Goal: Use online tool/utility: Utilize a website feature to perform a specific function

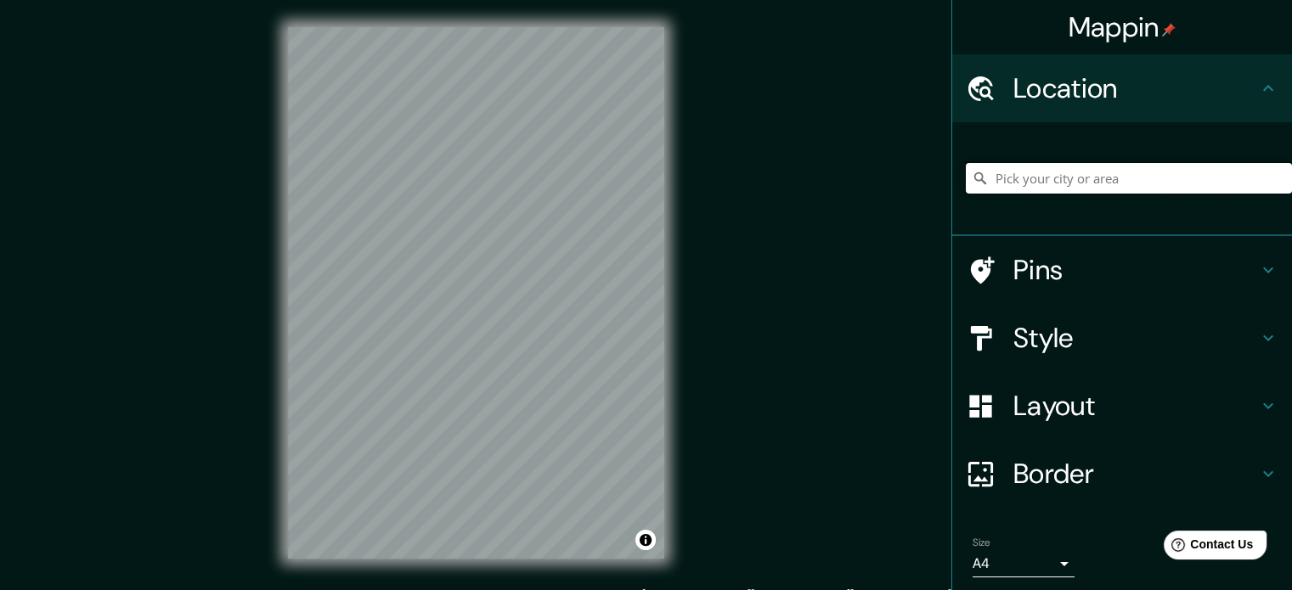
click at [1042, 186] on input "Pick your city or area" at bounding box center [1129, 178] width 326 height 31
click at [1042, 186] on input "Salvador" at bounding box center [1129, 178] width 326 height 31
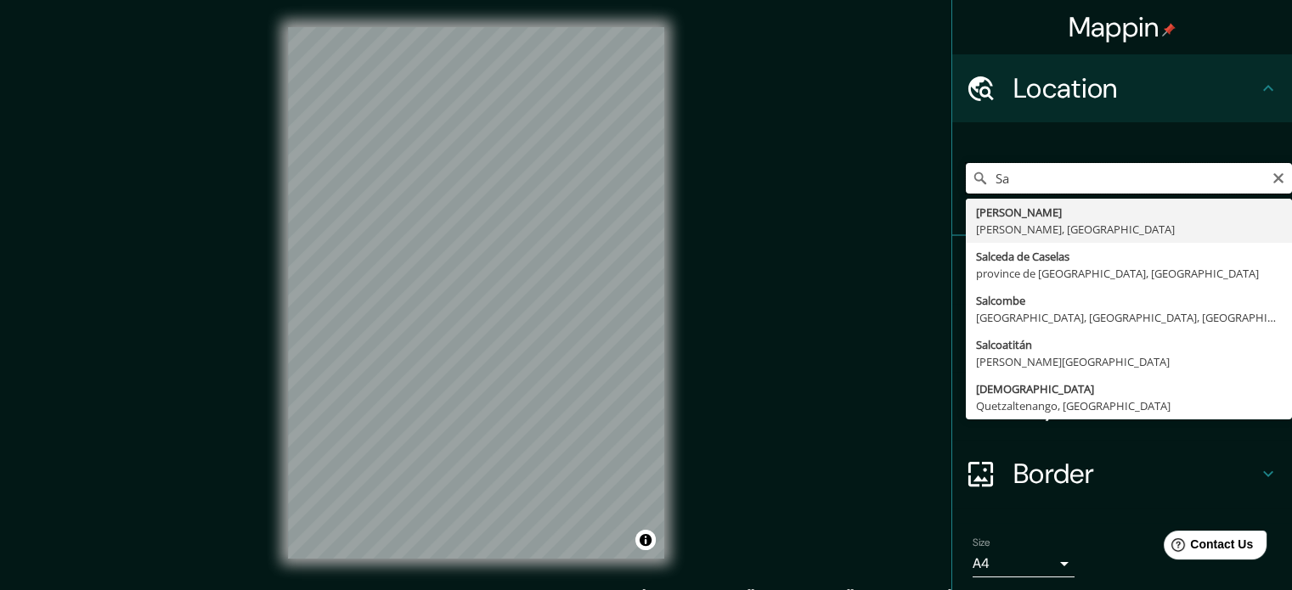
type input "S"
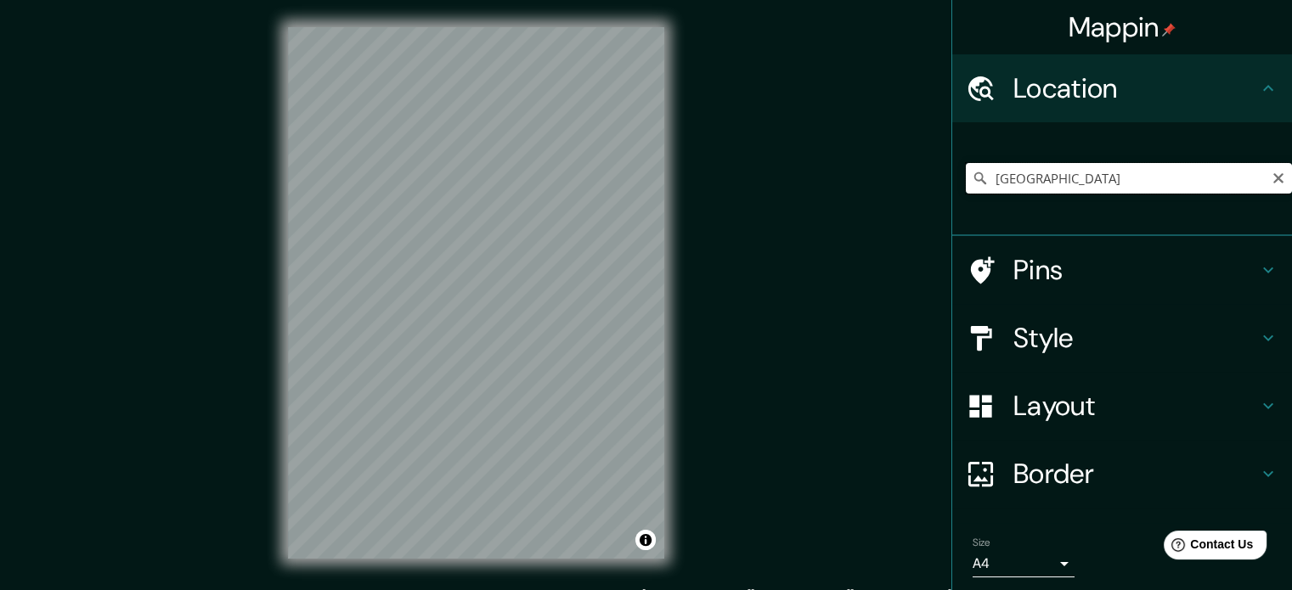
click at [1049, 185] on input "[GEOGRAPHIC_DATA]" at bounding box center [1129, 178] width 326 height 31
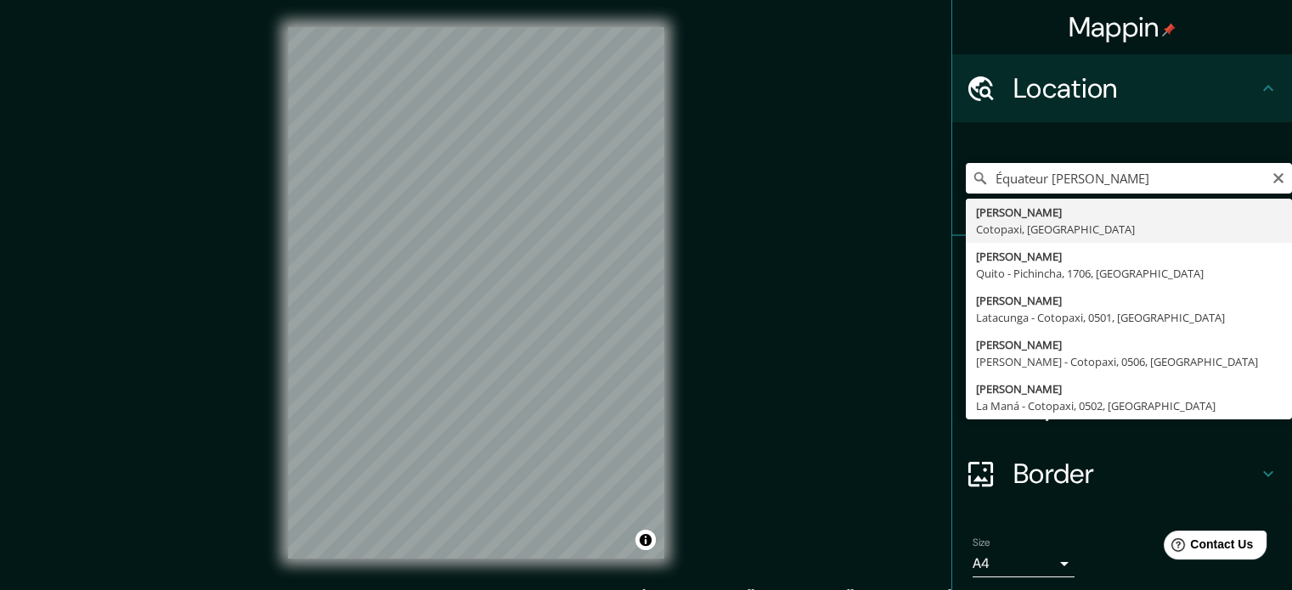
type input "[PERSON_NAME], Cotopaxi, [GEOGRAPHIC_DATA]"
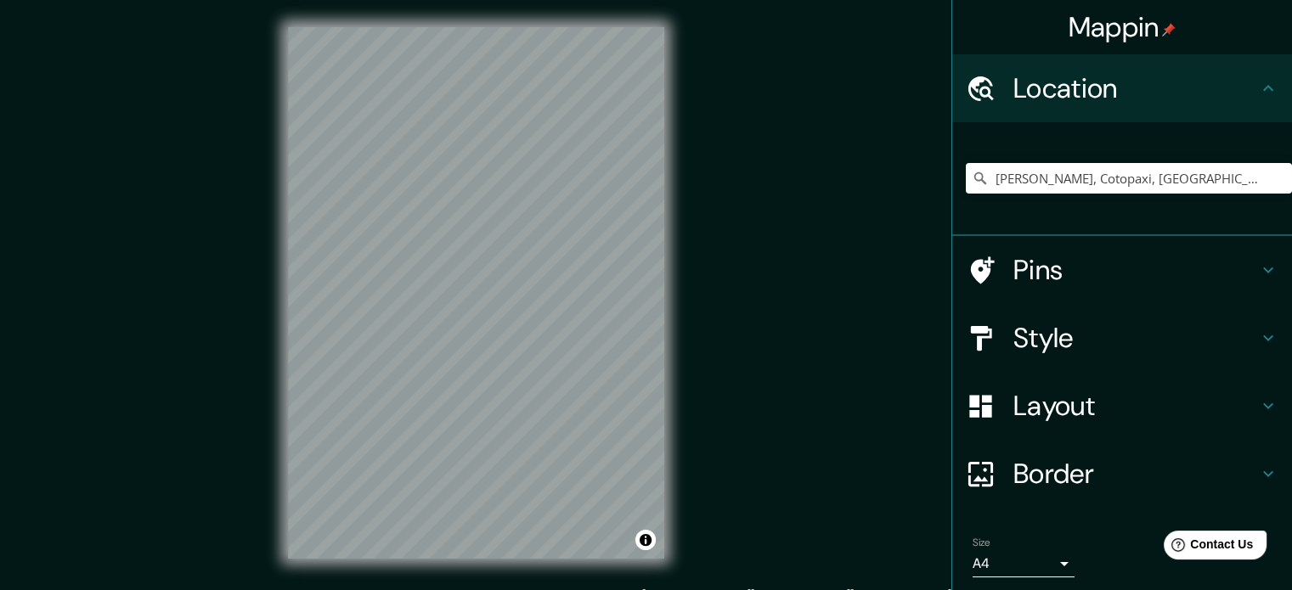
click at [1134, 195] on div "[PERSON_NAME], Cotopaxi, [GEOGRAPHIC_DATA]" at bounding box center [1129, 178] width 326 height 85
click at [1145, 183] on input "[PERSON_NAME], Cotopaxi, [GEOGRAPHIC_DATA]" at bounding box center [1129, 178] width 326 height 31
click at [1178, 179] on input "[PERSON_NAME], Cotopaxi, [GEOGRAPHIC_DATA]" at bounding box center [1129, 178] width 326 height 31
click at [1180, 186] on input "[PERSON_NAME], Cotopaxi, [GEOGRAPHIC_DATA]" at bounding box center [1129, 178] width 326 height 31
click at [1274, 174] on icon "Clear" at bounding box center [1279, 178] width 10 height 10
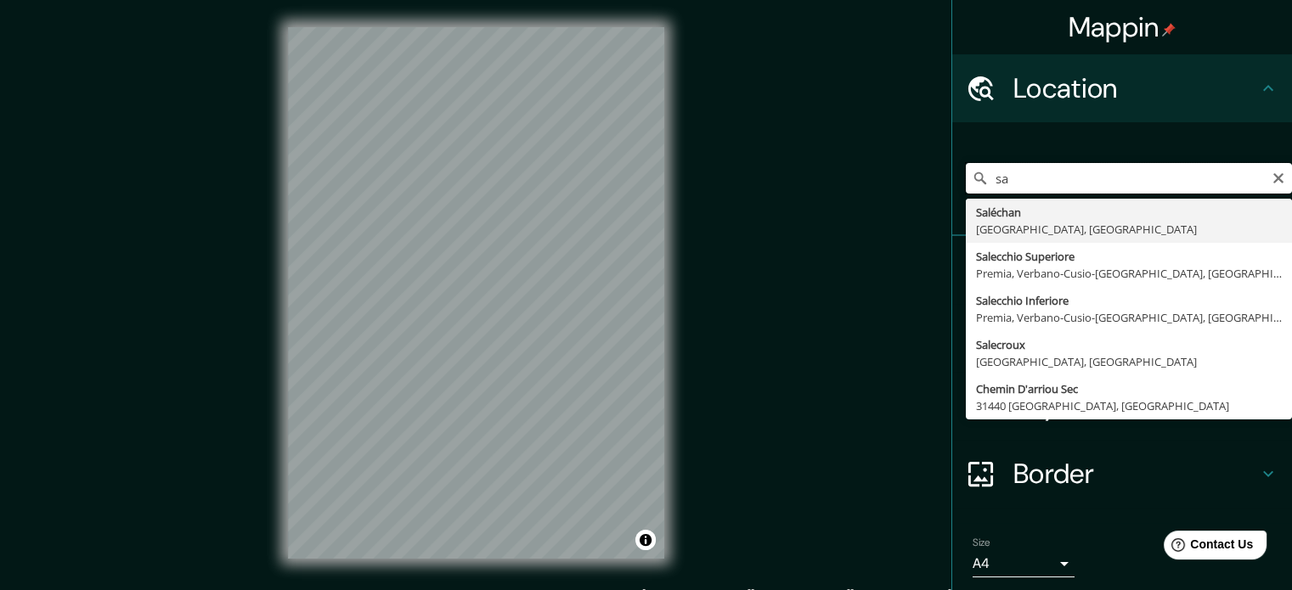
type input "s"
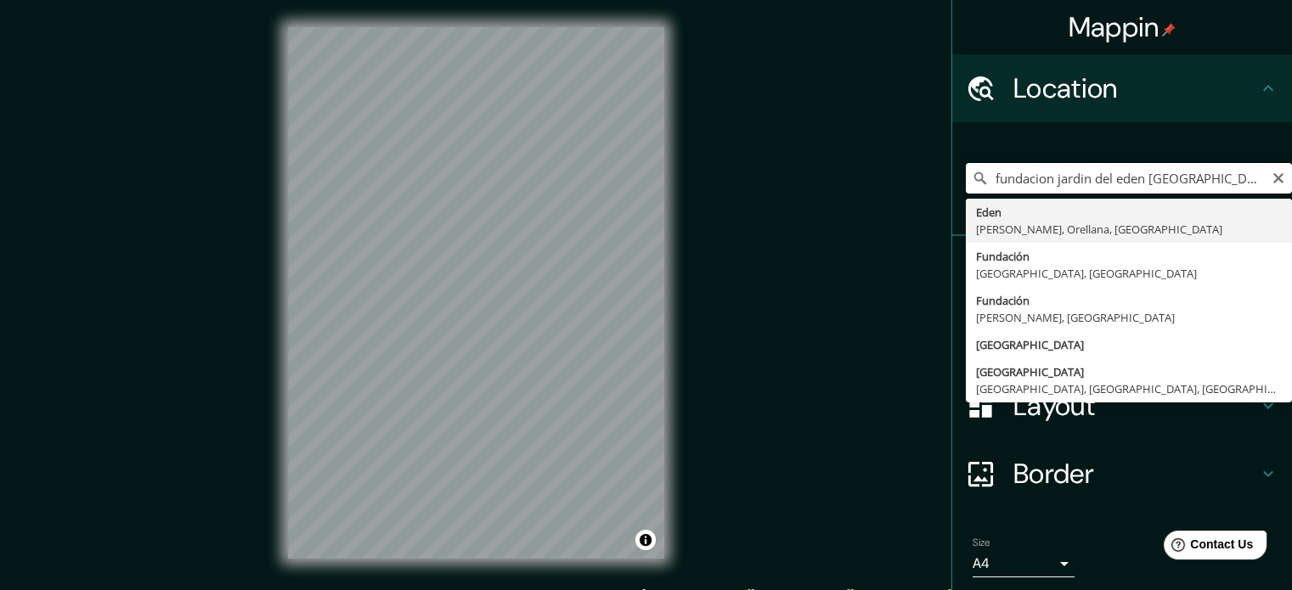
drag, startPoint x: 1047, startPoint y: 183, endPoint x: 945, endPoint y: 42, distance: 174.0
click at [952, 42] on div "[PERSON_NAME] Location fundacion [GEOGRAPHIC_DATA] [GEOGRAPHIC_DATA] [PERSON_NA…" at bounding box center [1122, 295] width 341 height 590
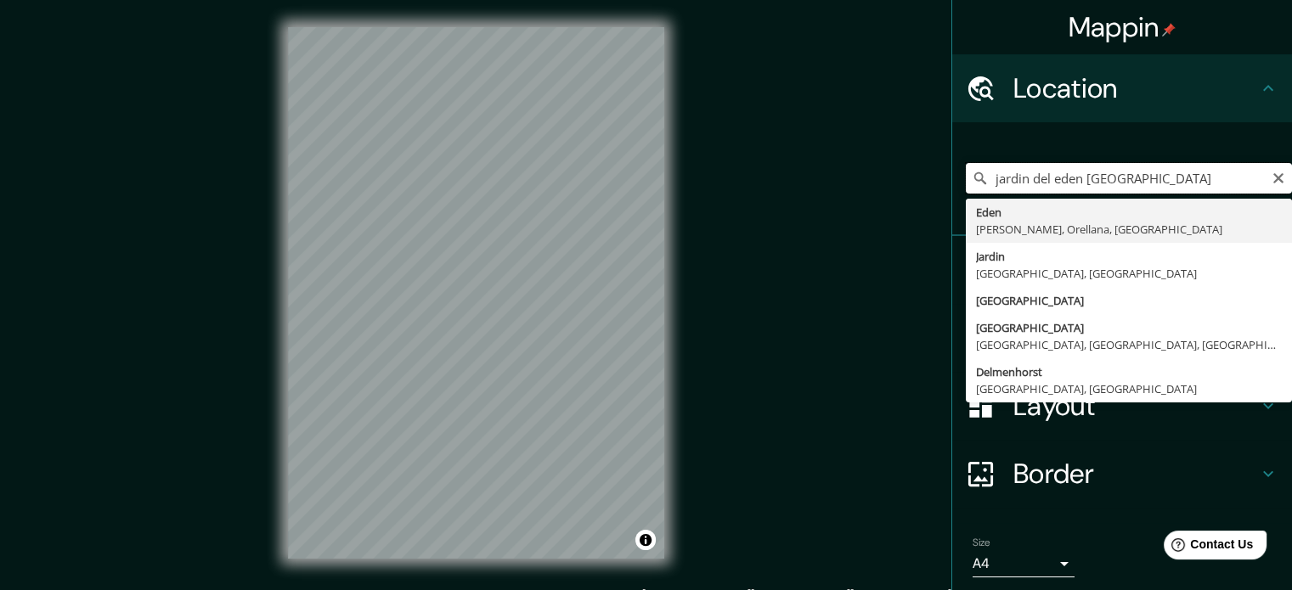
drag, startPoint x: 1149, startPoint y: 183, endPoint x: 967, endPoint y: 177, distance: 181.9
click at [967, 177] on div "[GEOGRAPHIC_DATA] [GEOGRAPHIC_DATA] [PERSON_NAME], [GEOGRAPHIC_DATA], [GEOGRAPH…" at bounding box center [1129, 178] width 326 height 31
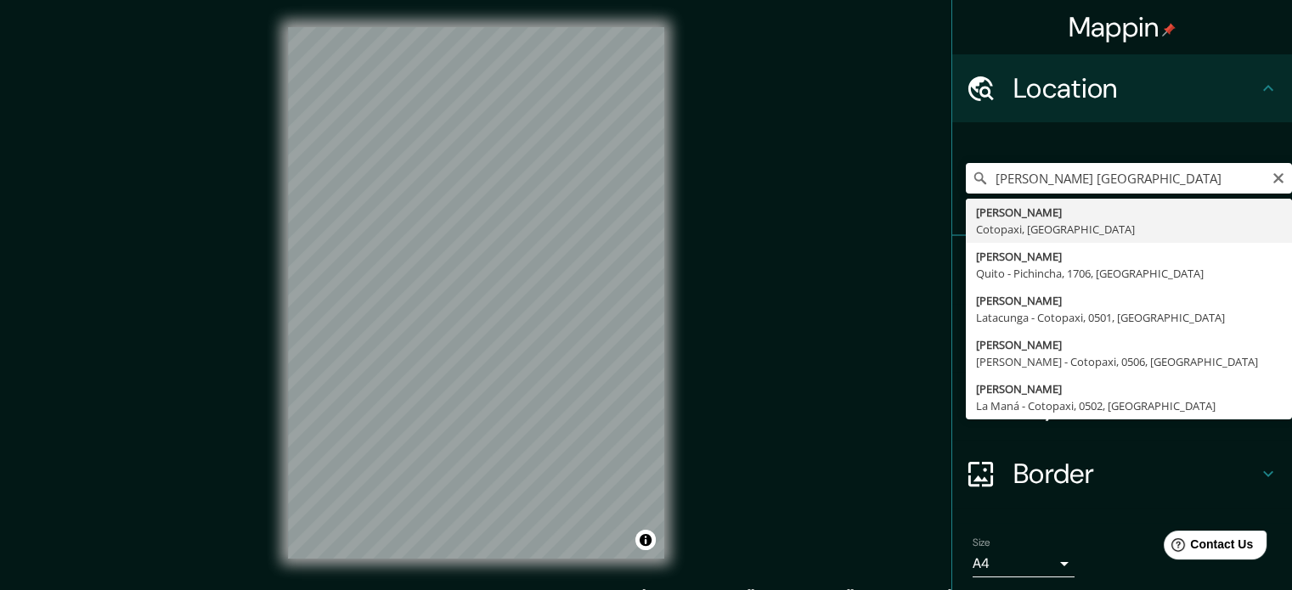
type input "[PERSON_NAME], Cotopaxi, [GEOGRAPHIC_DATA]"
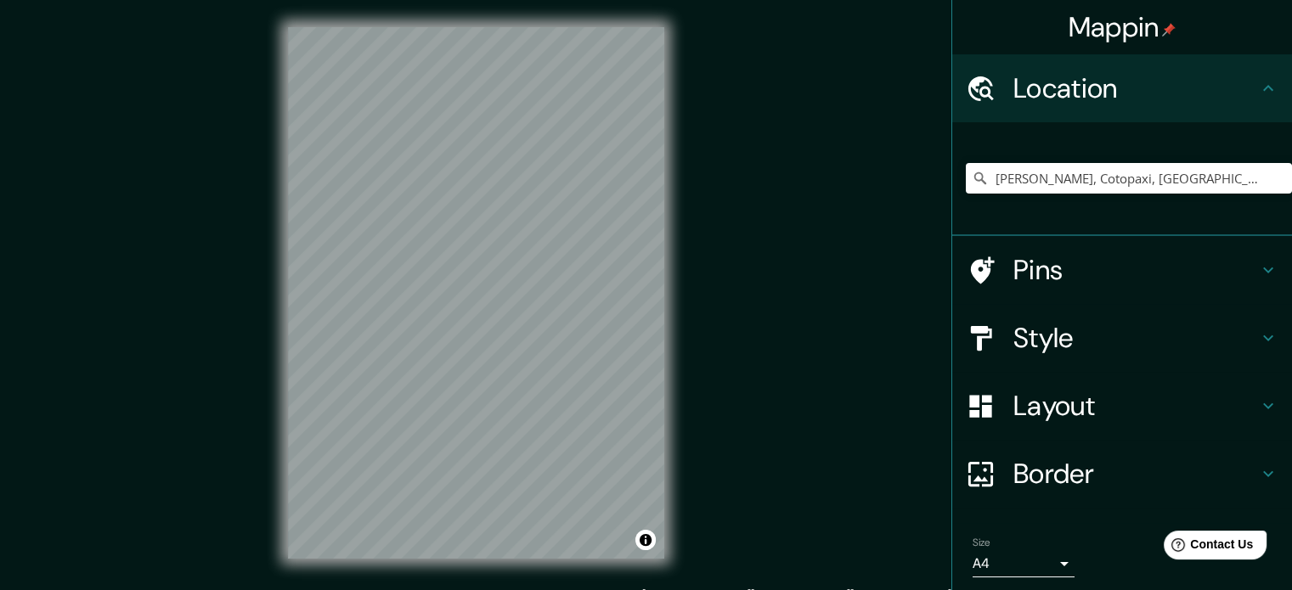
click at [1100, 337] on h4 "Style" at bounding box center [1136, 338] width 245 height 34
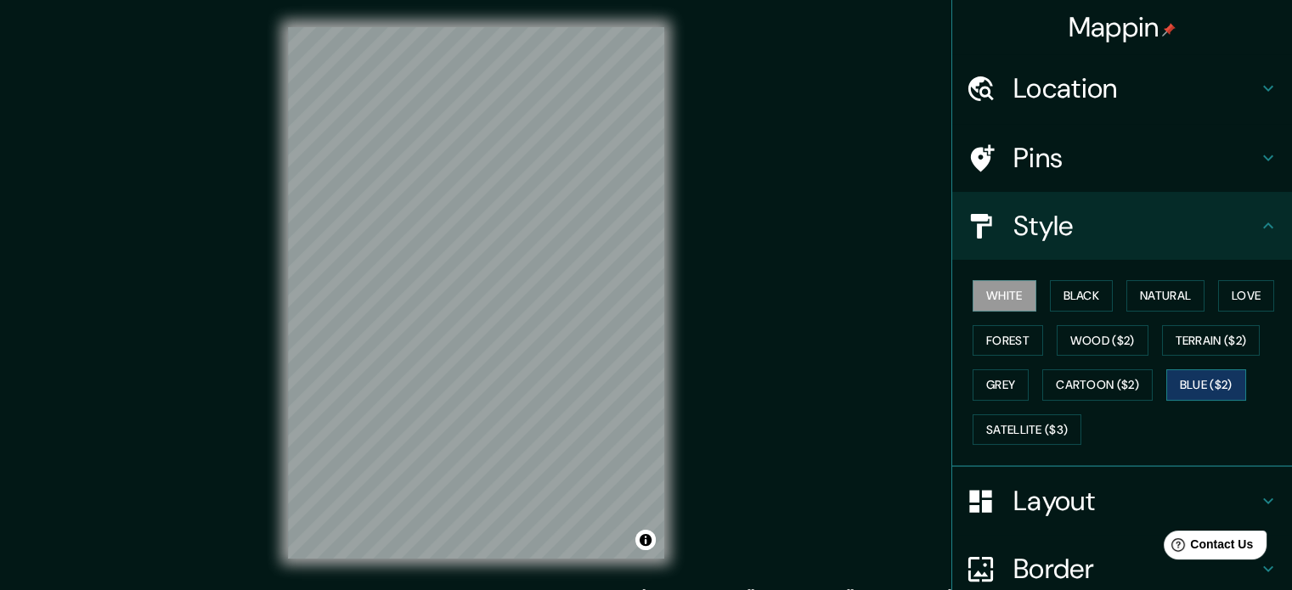
click at [1213, 386] on button "Blue ($2)" at bounding box center [1206, 385] width 80 height 31
click at [1110, 385] on button "Cartoon ($2)" at bounding box center [1097, 385] width 110 height 31
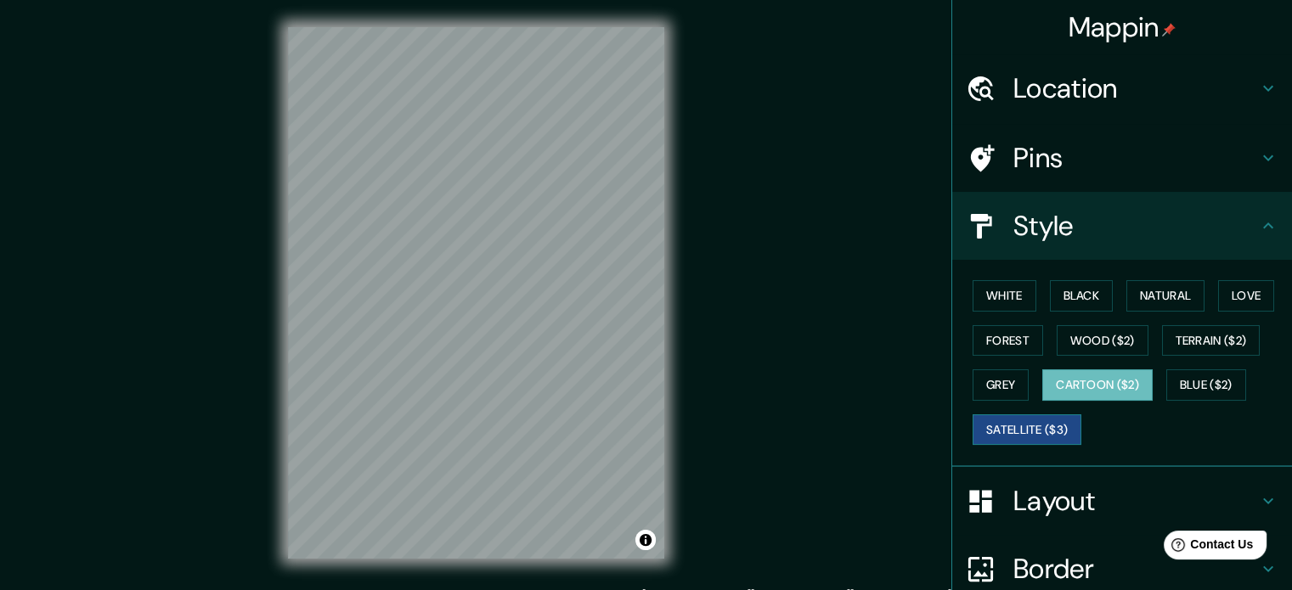
click at [1029, 433] on button "Satellite ($3)" at bounding box center [1027, 430] width 109 height 31
click at [983, 387] on button "Grey" at bounding box center [1001, 385] width 56 height 31
click at [1024, 417] on button "Satellite ($3)" at bounding box center [1027, 430] width 109 height 31
click at [1065, 293] on button "Black" at bounding box center [1082, 295] width 64 height 31
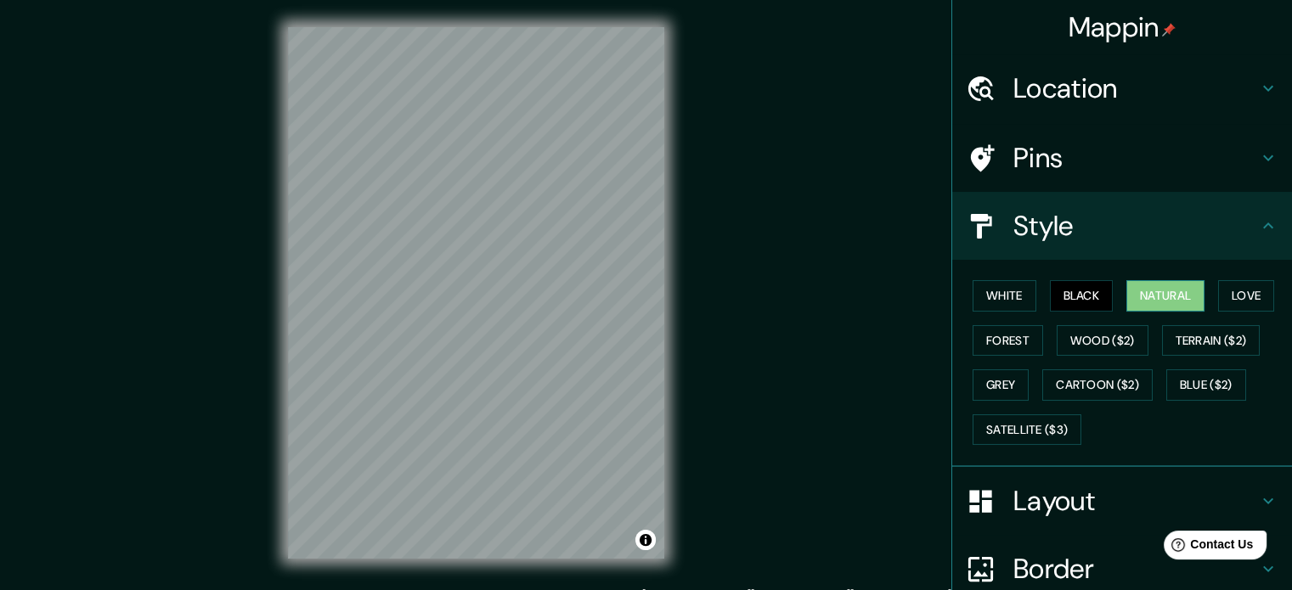
click at [1132, 297] on button "Natural" at bounding box center [1166, 295] width 78 height 31
click at [980, 302] on button "White" at bounding box center [1005, 295] width 64 height 31
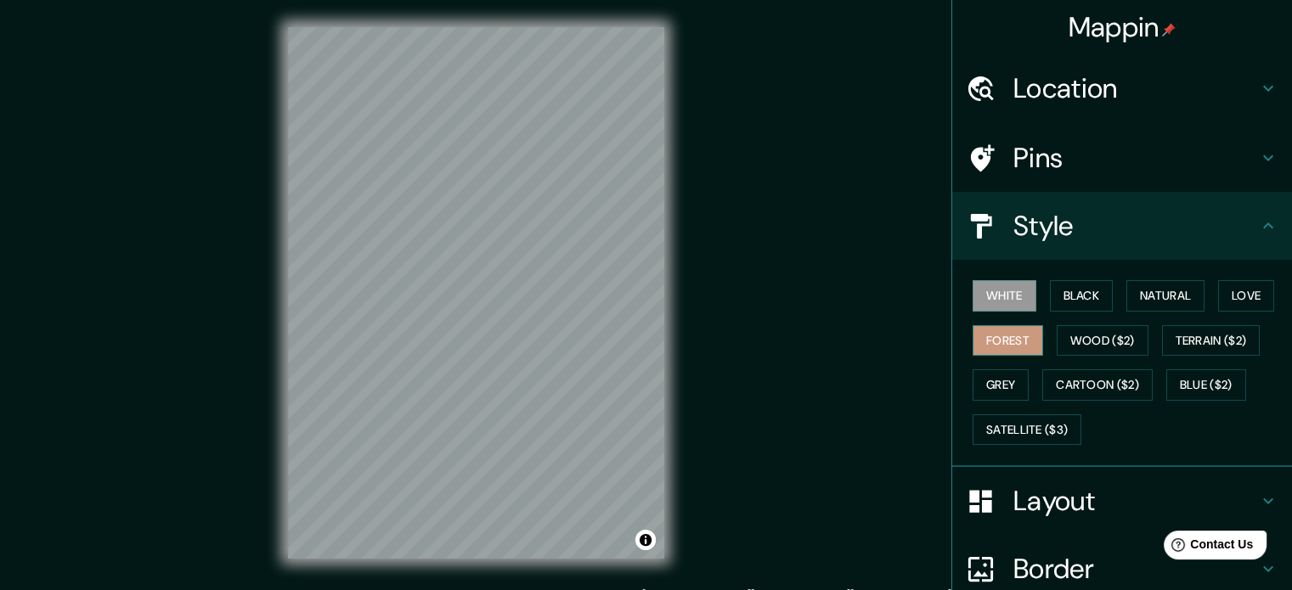
click at [1002, 336] on button "Forest" at bounding box center [1008, 340] width 71 height 31
click at [1065, 334] on button "Wood ($2)" at bounding box center [1103, 340] width 92 height 31
click at [1013, 299] on button "White" at bounding box center [1005, 295] width 64 height 31
click at [1060, 295] on button "Black" at bounding box center [1082, 295] width 64 height 31
click at [1019, 292] on button "White" at bounding box center [1005, 295] width 64 height 31
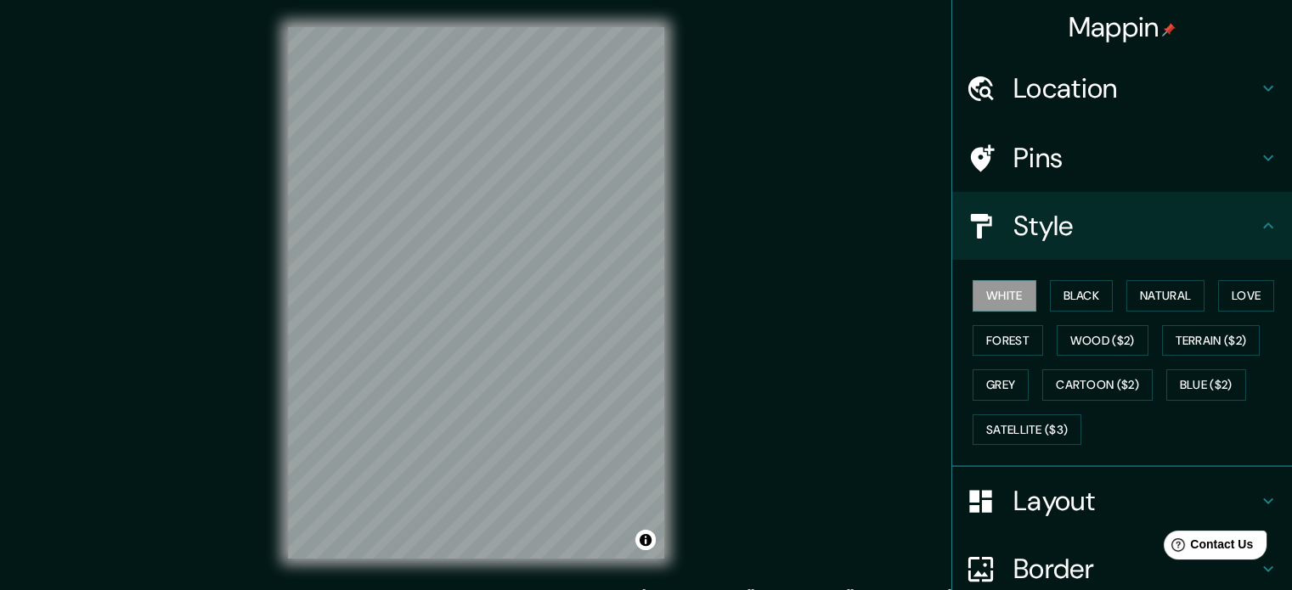
click at [1053, 500] on h4 "Layout" at bounding box center [1136, 501] width 245 height 34
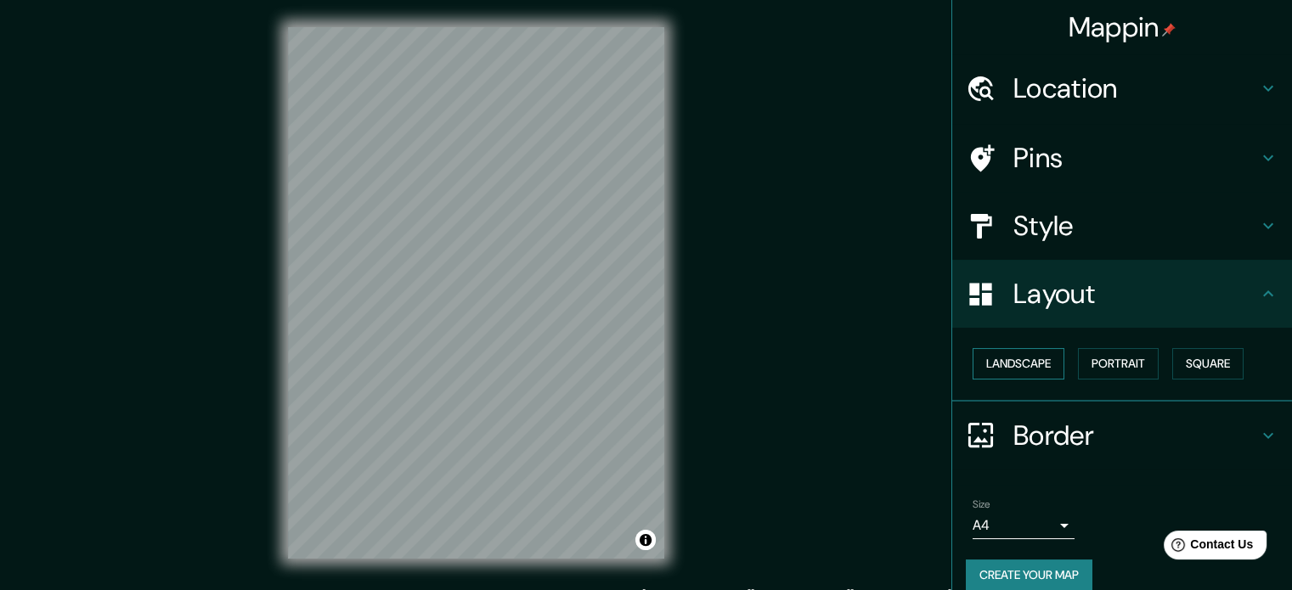
click at [996, 371] on button "Landscape" at bounding box center [1019, 363] width 92 height 31
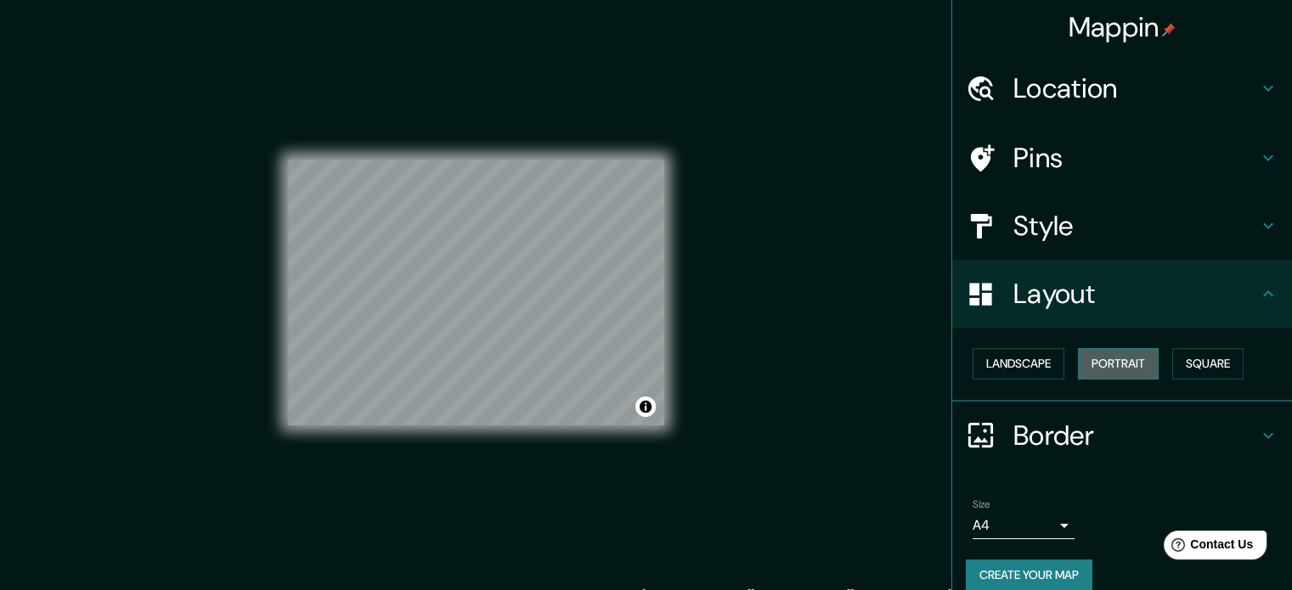
click at [1087, 368] on button "Portrait" at bounding box center [1118, 363] width 81 height 31
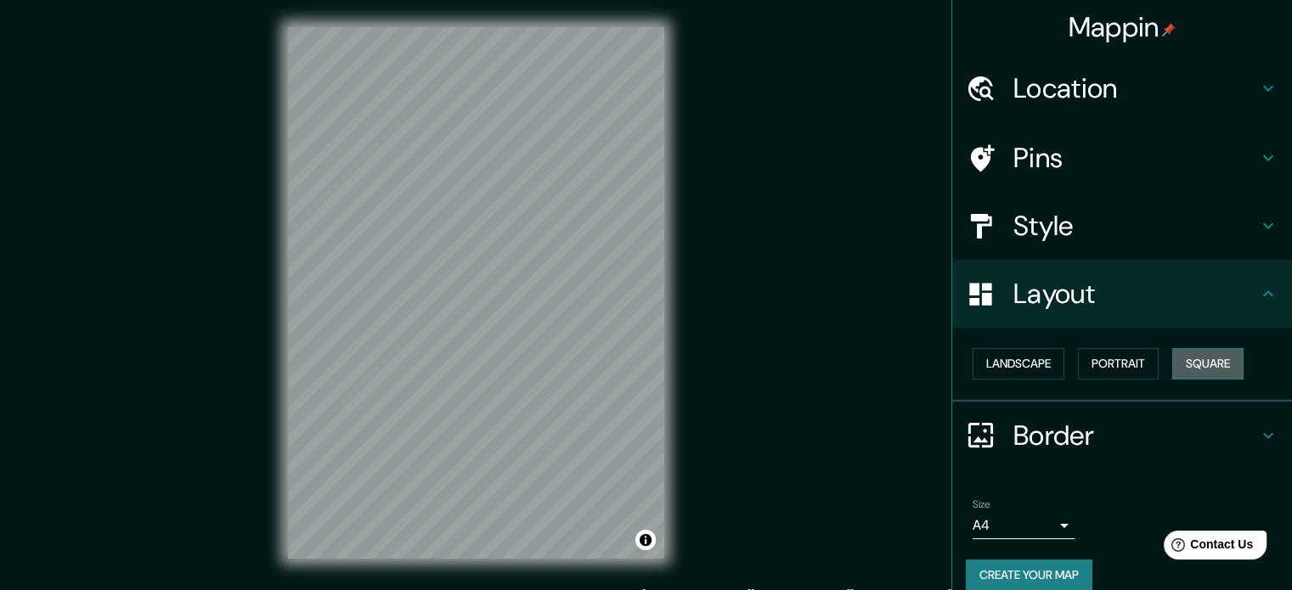
click at [1184, 364] on button "Square" at bounding box center [1207, 363] width 71 height 31
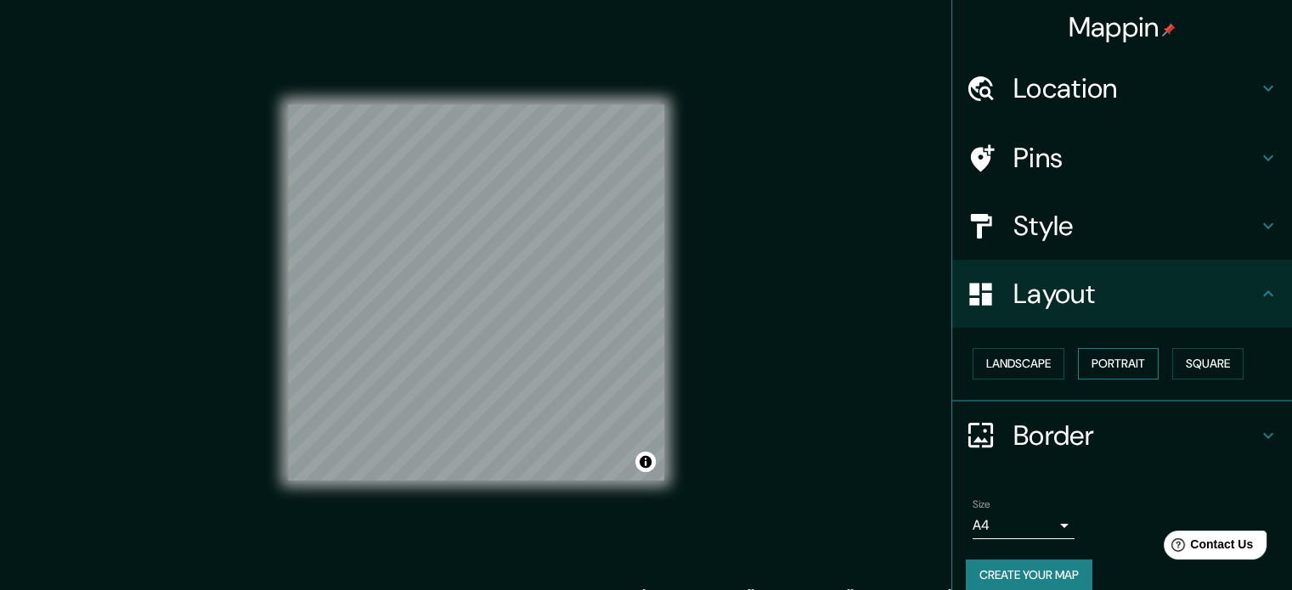
click at [1127, 359] on button "Portrait" at bounding box center [1118, 363] width 81 height 31
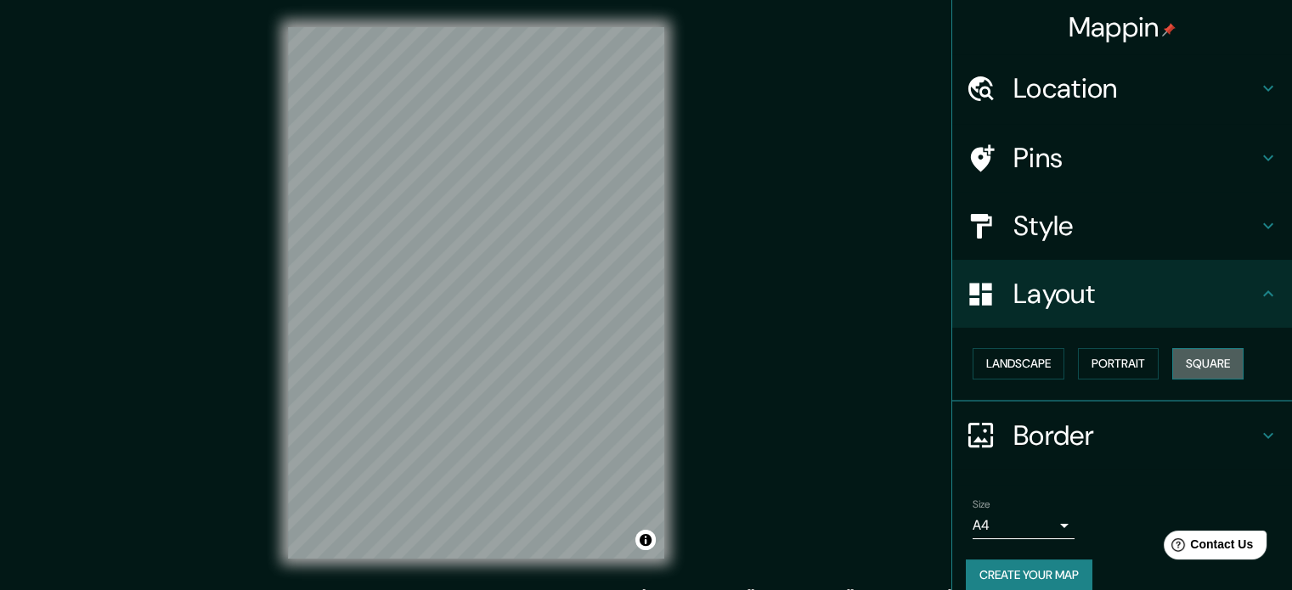
click at [1178, 356] on button "Square" at bounding box center [1207, 363] width 71 height 31
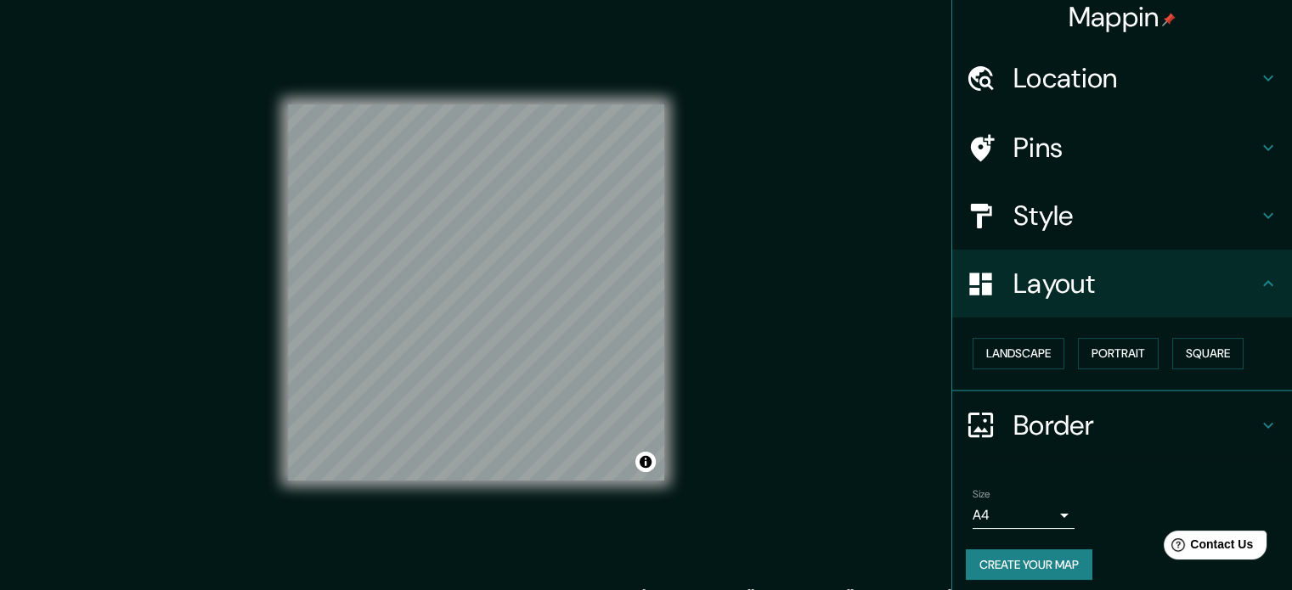
scroll to position [19, 0]
